Goal: Transaction & Acquisition: Purchase product/service

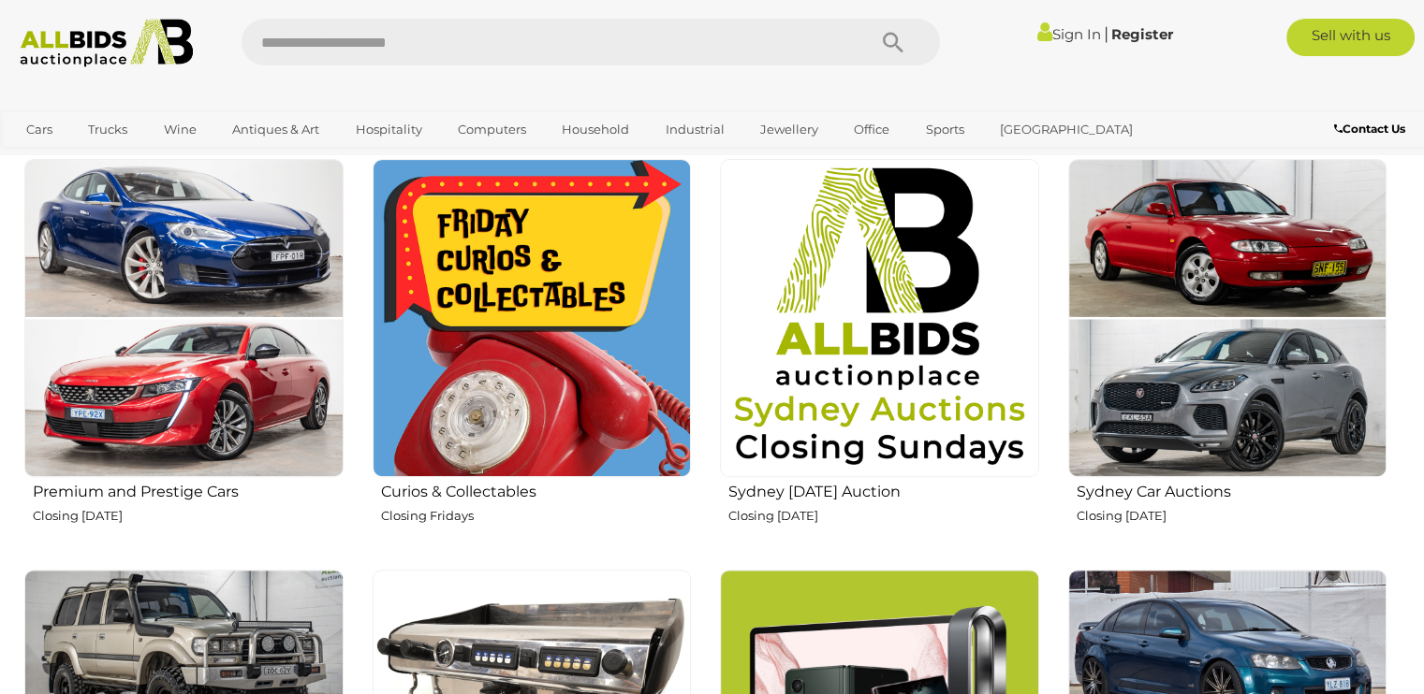
scroll to position [723, 0]
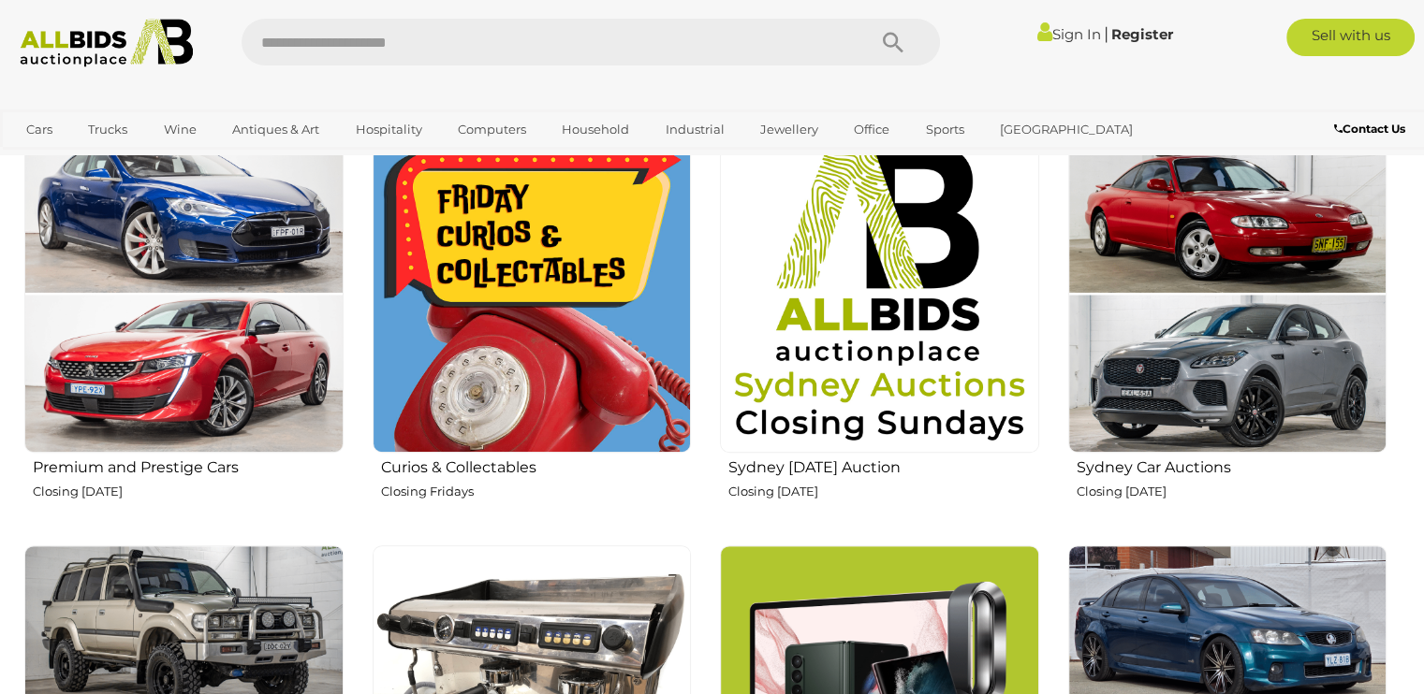
click at [668, 331] on img at bounding box center [532, 294] width 319 height 319
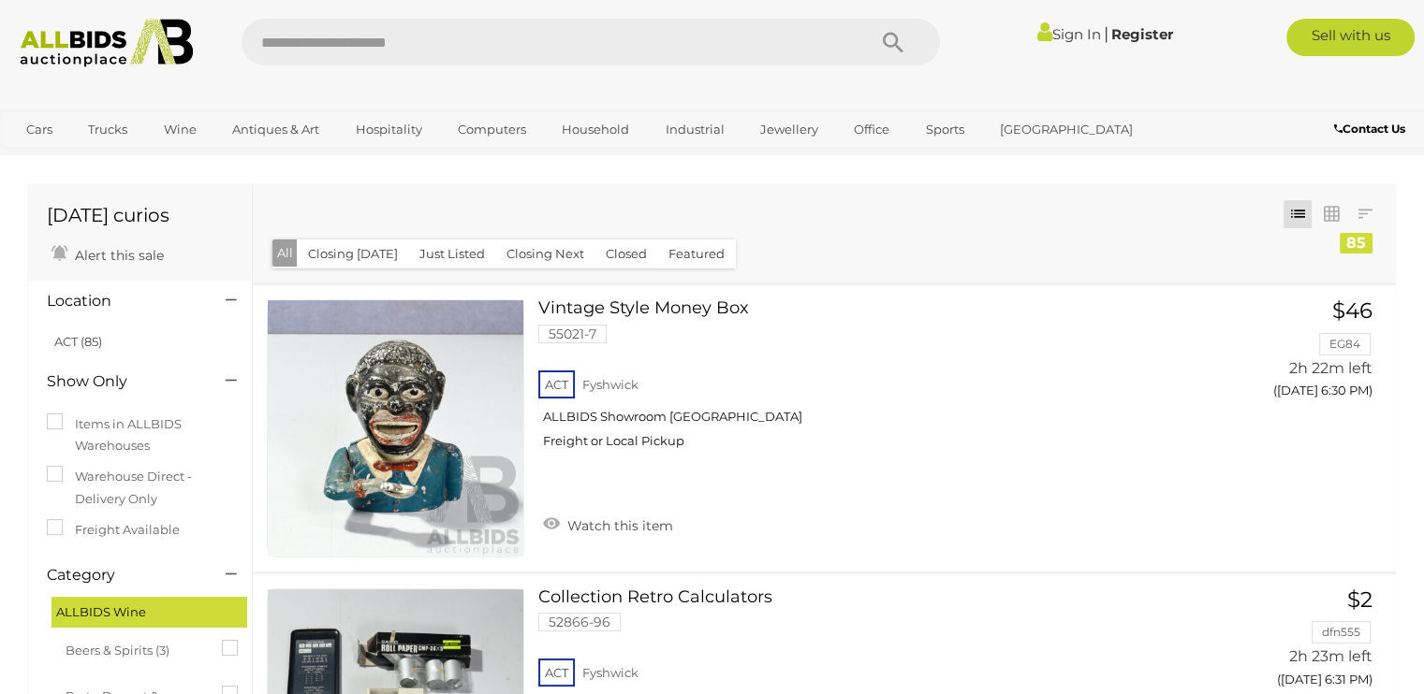
click at [1063, 30] on link "Sign In" at bounding box center [1068, 34] width 64 height 18
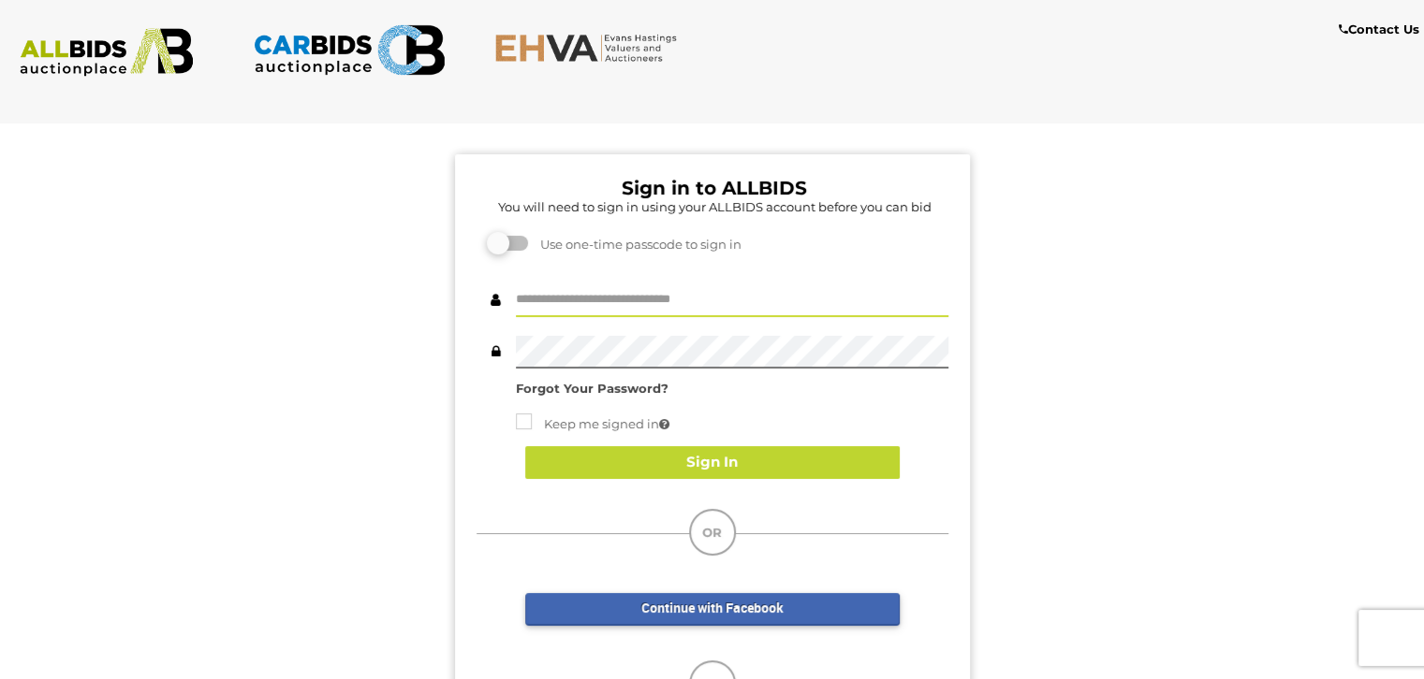
click at [690, 298] on input "text" at bounding box center [732, 301] width 432 height 33
type input "**********"
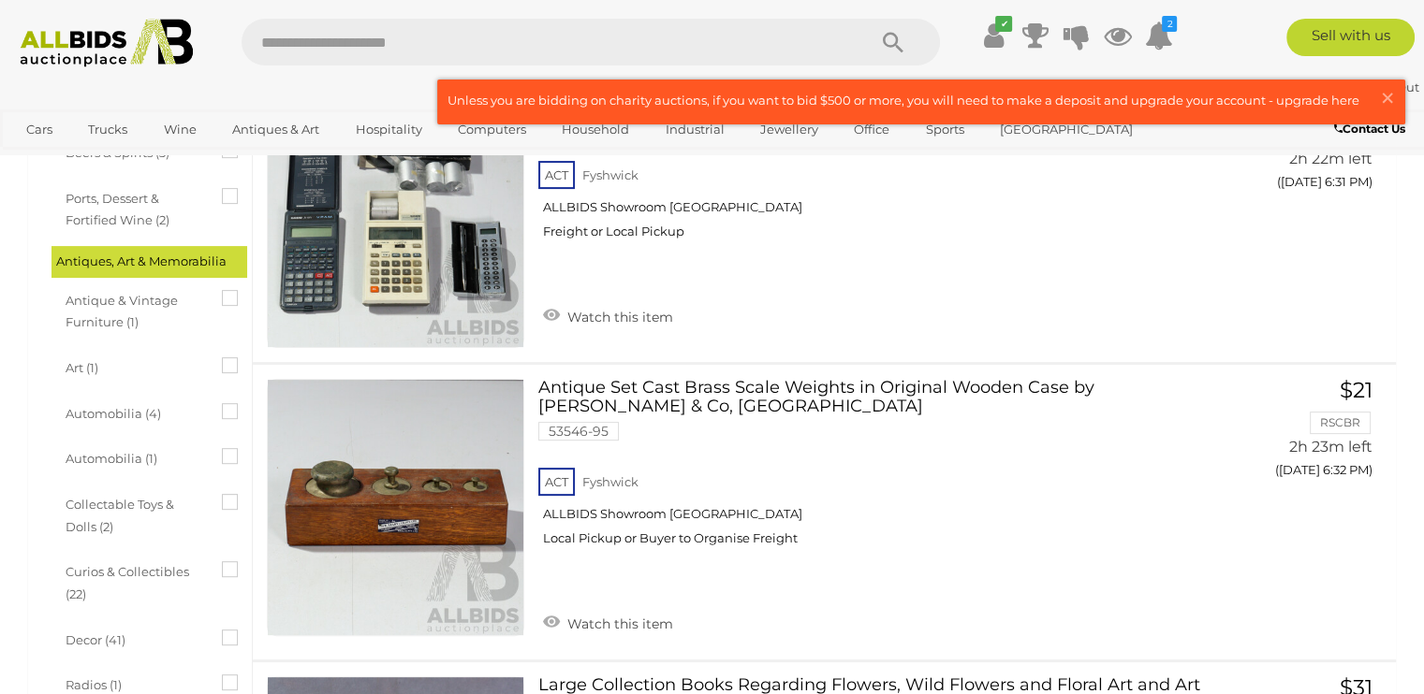
scroll to position [623, 0]
